Goal: Task Accomplishment & Management: Manage account settings

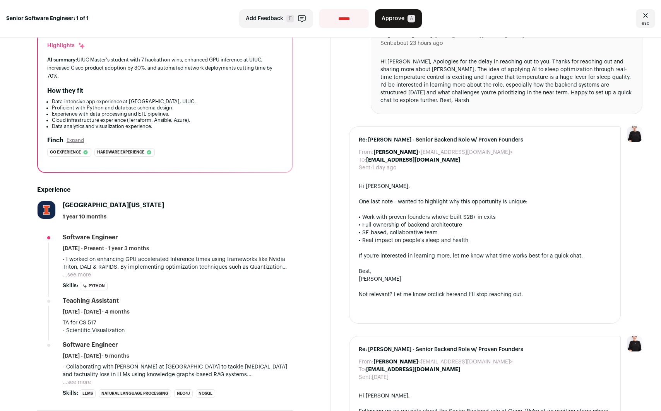
scroll to position [60, 0]
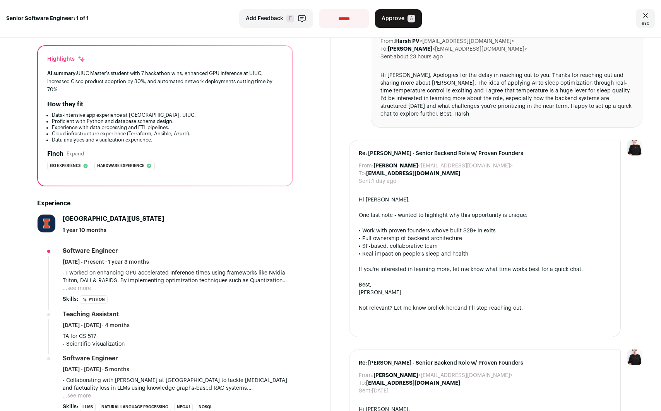
click at [326, 14] on button "Approve A" at bounding box center [398, 18] width 47 height 19
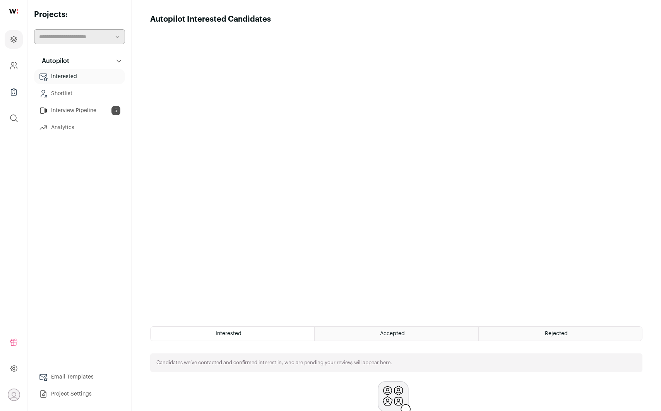
click at [326, 15] on div "Autopilot Interested Candidates Hide tutorial Show tutorial" at bounding box center [396, 19] width 492 height 11
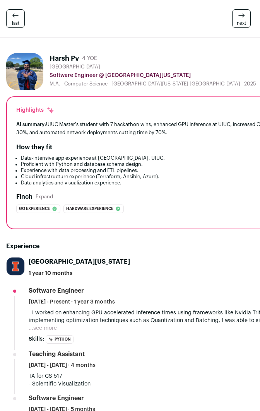
click at [181, 250] on h2 "Experience" at bounding box center [173, 246] width 334 height 9
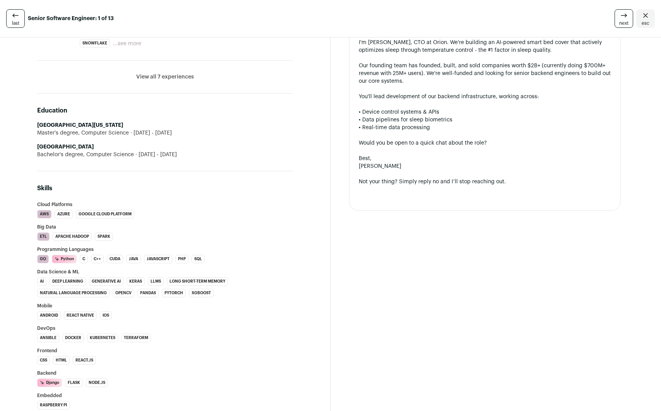
scroll to position [1017, 0]
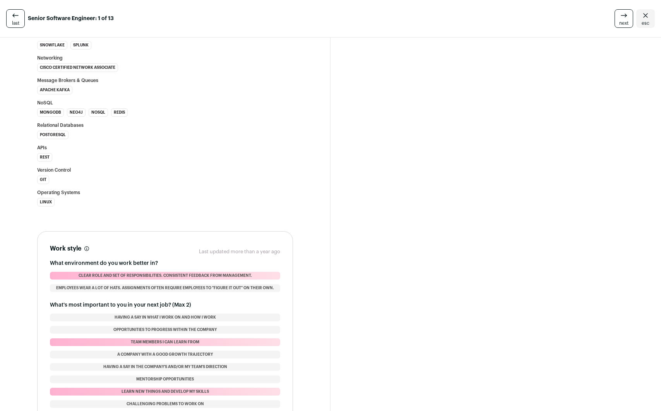
click at [260, 18] on div "last Senior Software Engineer: 1 of 13 next esc" at bounding box center [330, 19] width 661 height 38
click at [260, 18] on link "esc" at bounding box center [645, 18] width 19 height 19
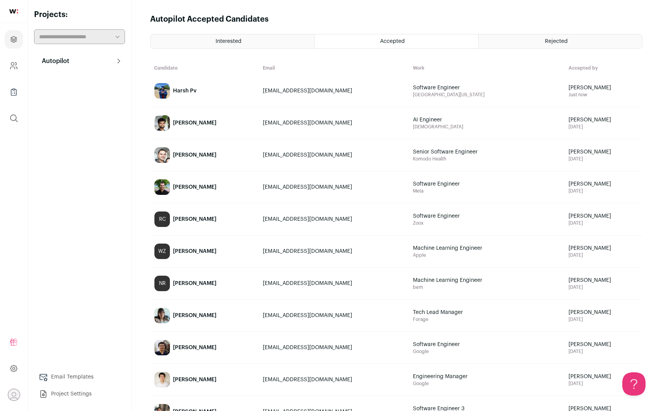
click at [94, 167] on div "Autopilot Autopilot Interested Shortlist Interview Pipeline 5 Analytics Email T…" at bounding box center [79, 227] width 91 height 349
